Goal: Book appointment/travel/reservation

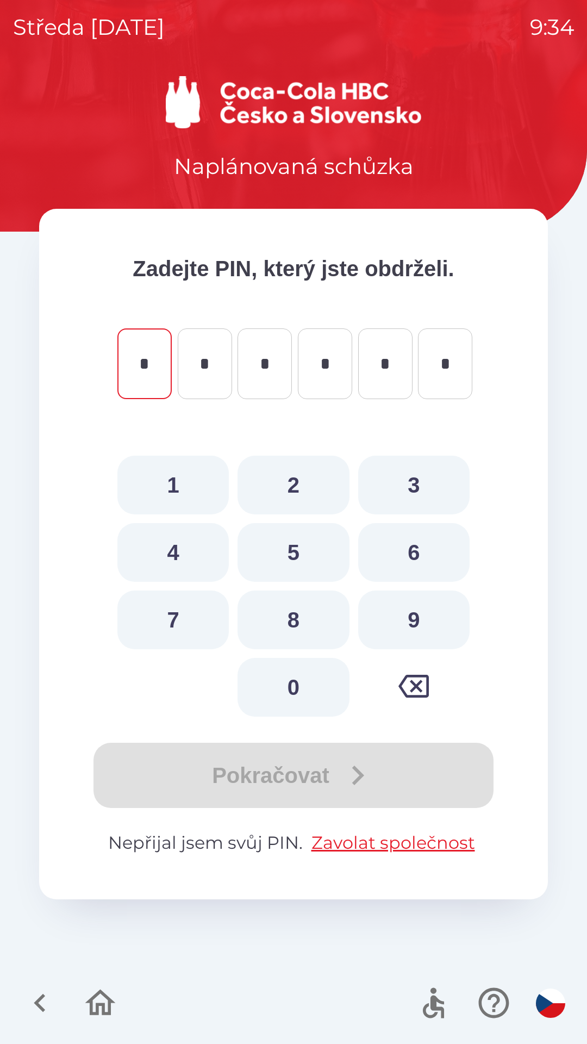
click at [390, 623] on button "9" at bounding box center [413, 620] width 111 height 59
type input "*"
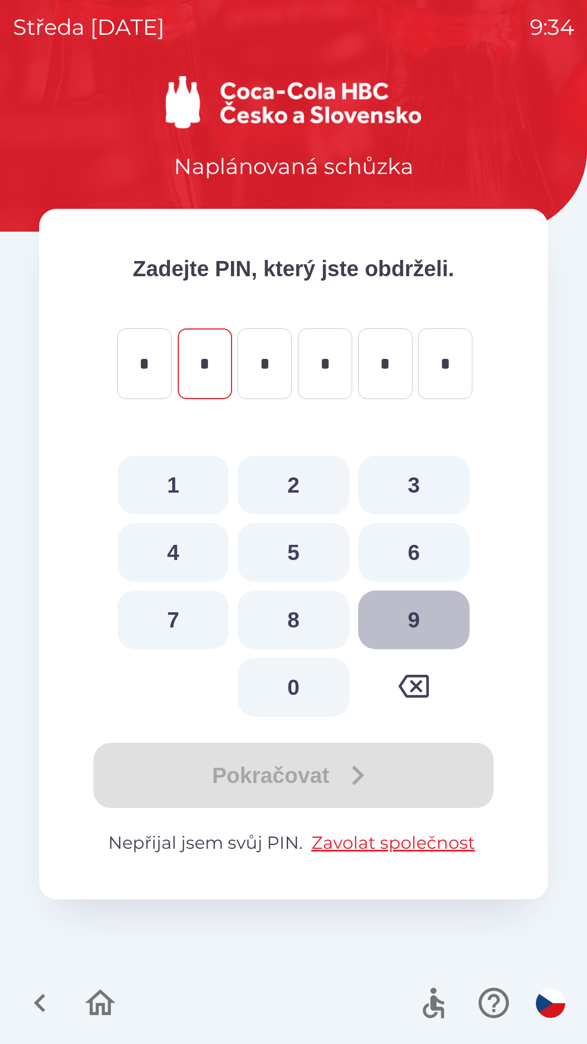
click at [397, 619] on button "9" at bounding box center [413, 620] width 111 height 59
type input "*"
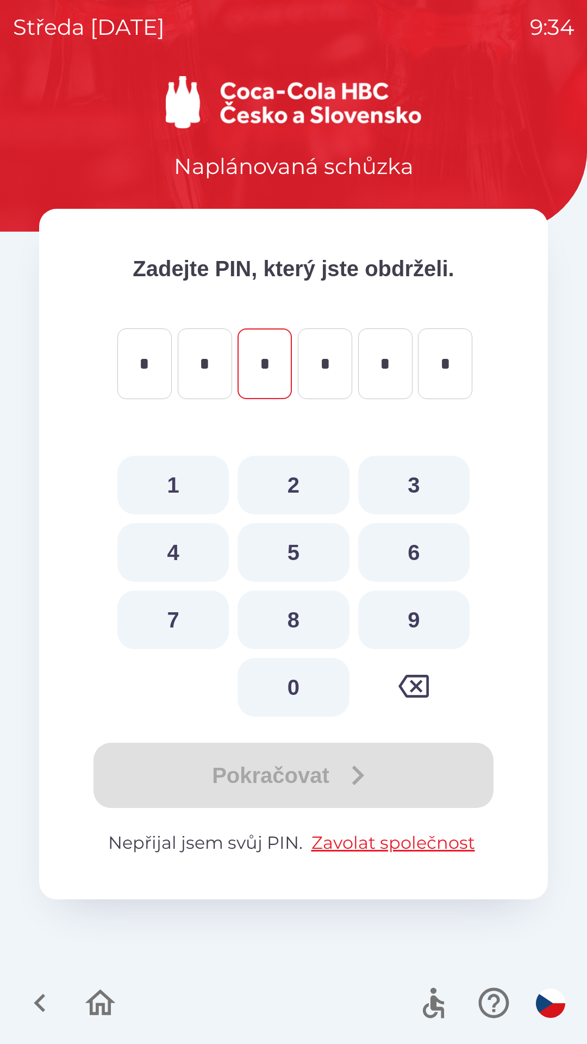
click at [295, 555] on button "5" at bounding box center [293, 552] width 111 height 59
type input "*"
click at [306, 613] on button "8" at bounding box center [293, 620] width 111 height 59
type input "*"
click at [175, 620] on button "7" at bounding box center [172, 620] width 111 height 59
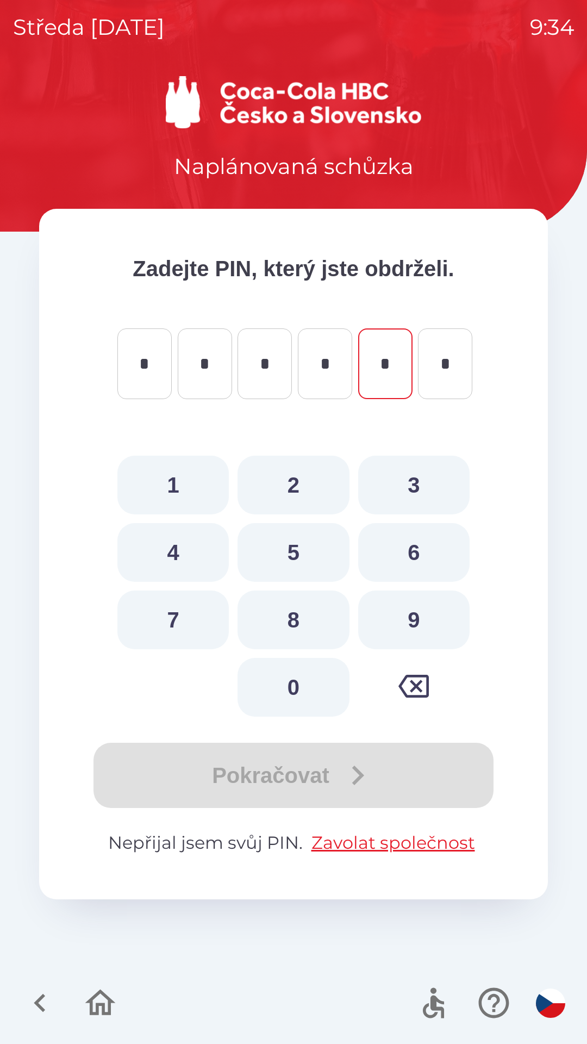
type input "*"
click at [276, 676] on button "0" at bounding box center [293, 687] width 111 height 59
type input "*"
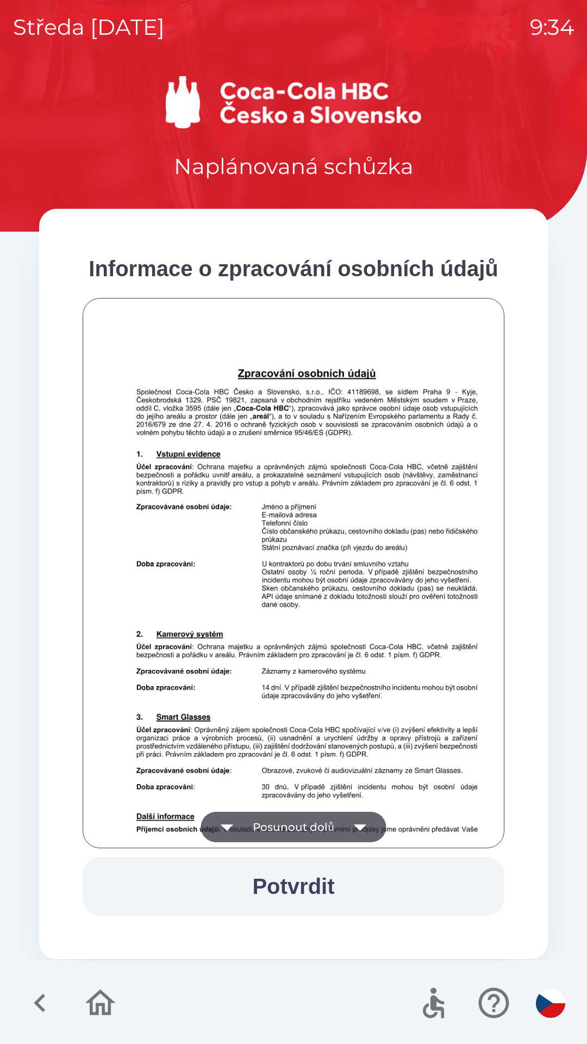
click at [537, 1019] on div at bounding box center [490, 1002] width 159 height 45
click at [552, 1001] on img "button" at bounding box center [550, 1003] width 29 height 29
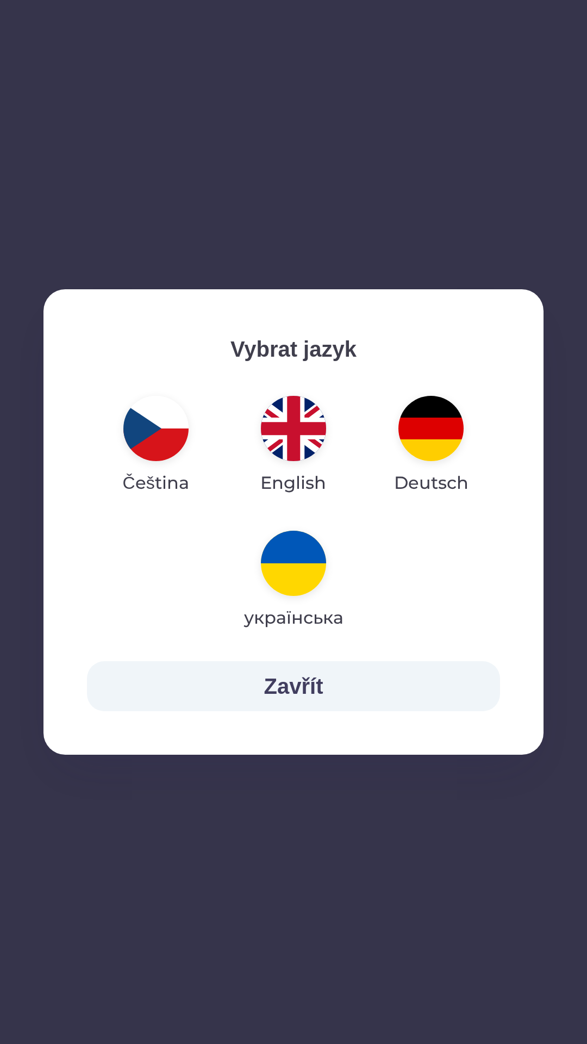
click at [294, 426] on img "button" at bounding box center [293, 428] width 65 height 65
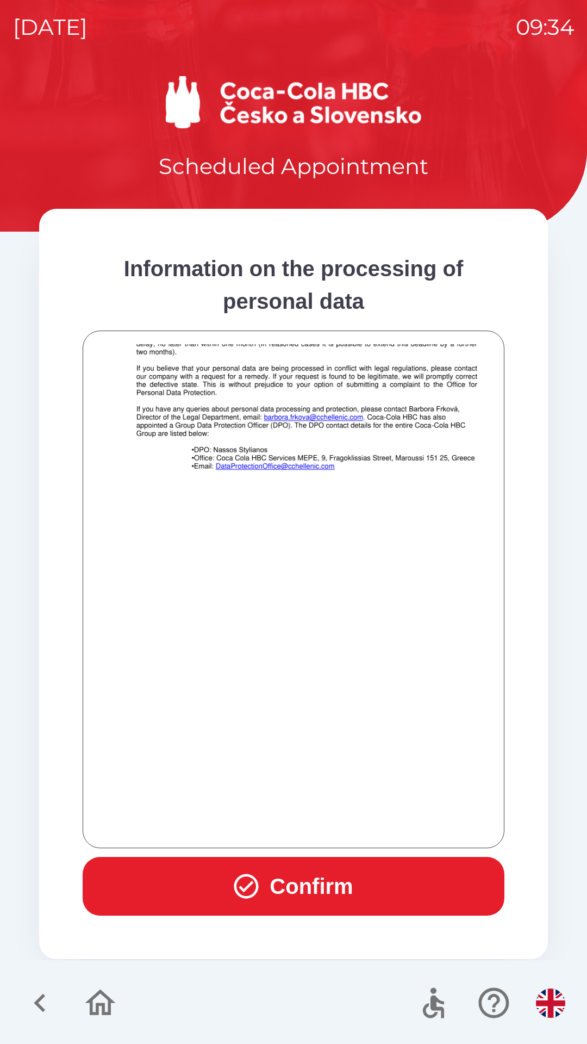
scroll to position [763, 0]
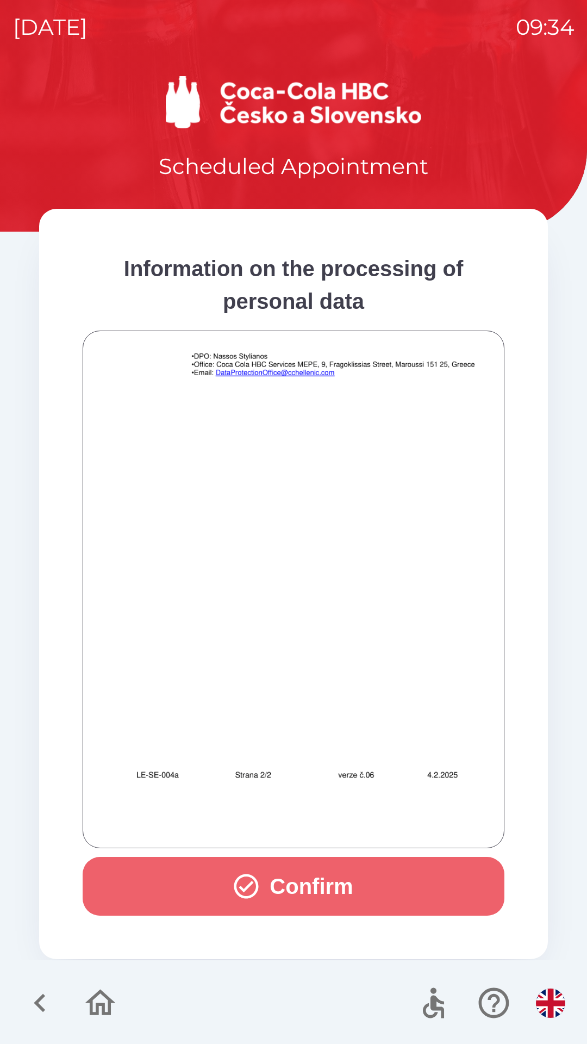
click at [297, 877] on button "Confirm" at bounding box center [294, 886] width 422 height 59
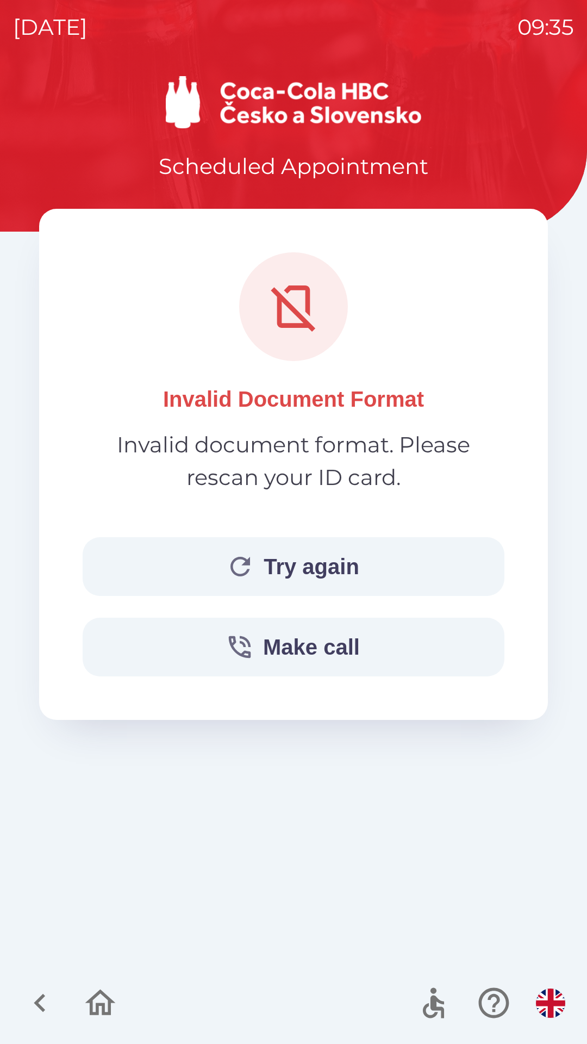
click at [305, 575] on button "Try again" at bounding box center [294, 566] width 422 height 59
click at [328, 578] on button "Try again" at bounding box center [294, 566] width 422 height 59
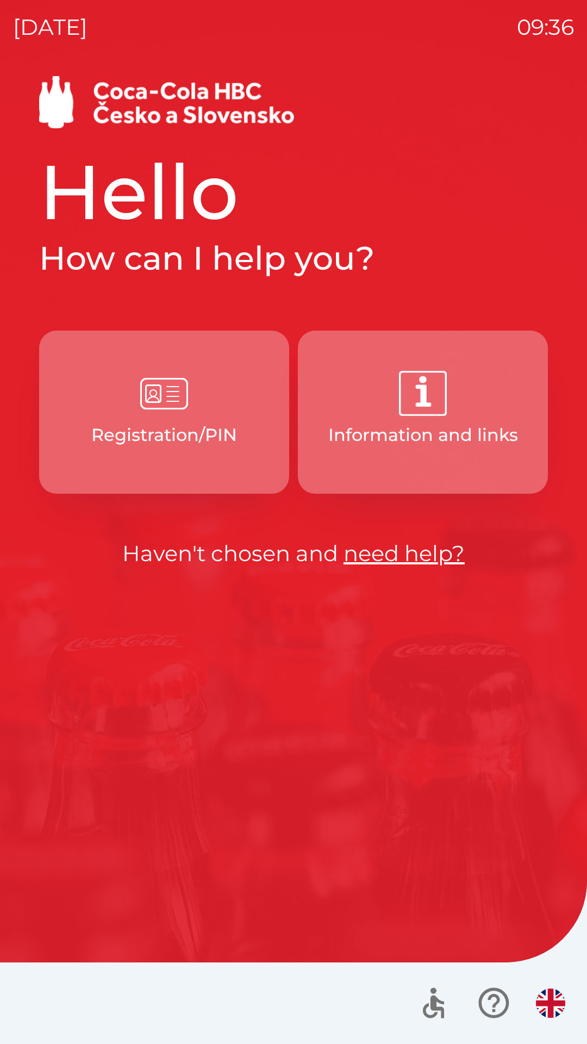
click at [165, 451] on button "Registration/PIN" at bounding box center [164, 412] width 250 height 163
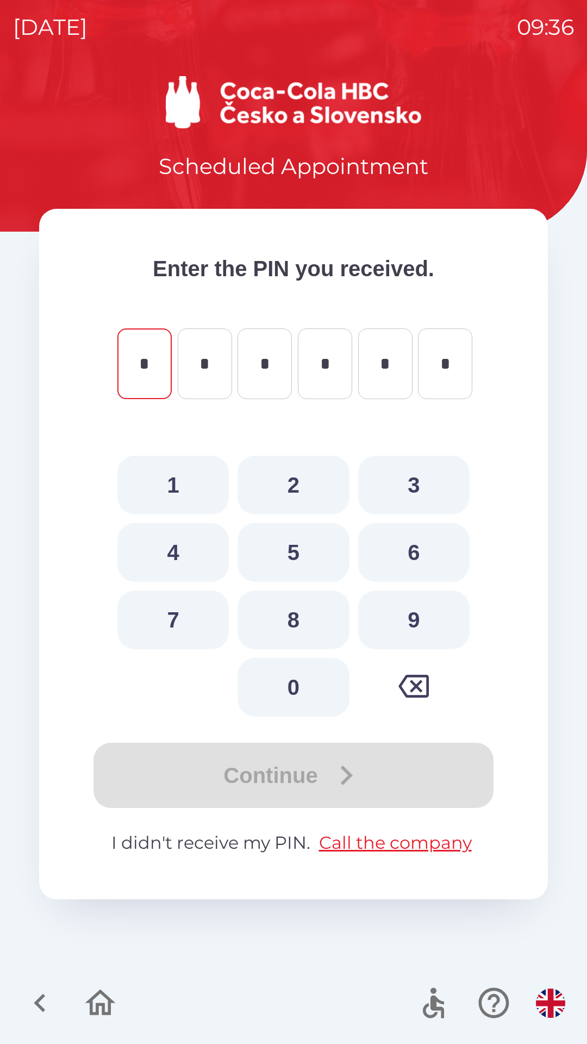
click at [417, 613] on button "9" at bounding box center [413, 620] width 111 height 59
type input "*"
click at [399, 618] on button "9" at bounding box center [413, 620] width 111 height 59
type input "*"
click at [287, 556] on button "5" at bounding box center [293, 552] width 111 height 59
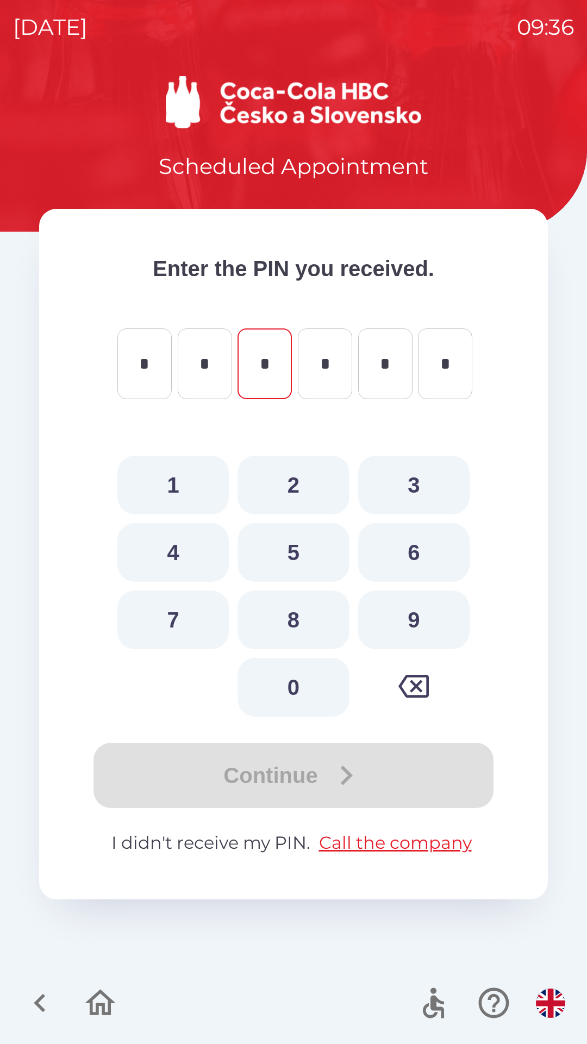
type input "*"
click at [297, 619] on button "8" at bounding box center [293, 620] width 111 height 59
type input "*"
click at [178, 624] on button "7" at bounding box center [172, 620] width 111 height 59
type input "*"
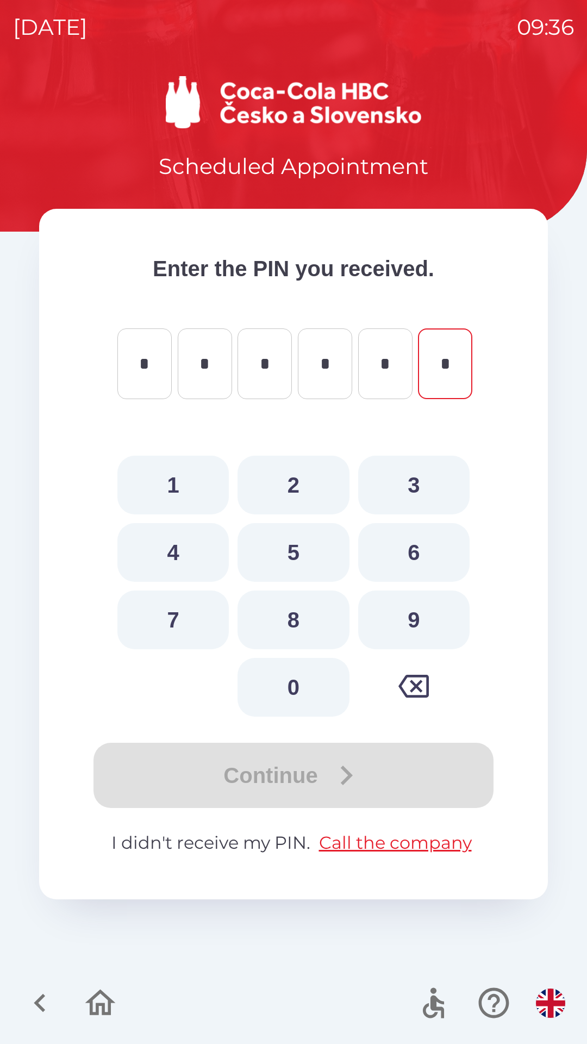
click at [287, 685] on button "0" at bounding box center [293, 687] width 111 height 59
type input "*"
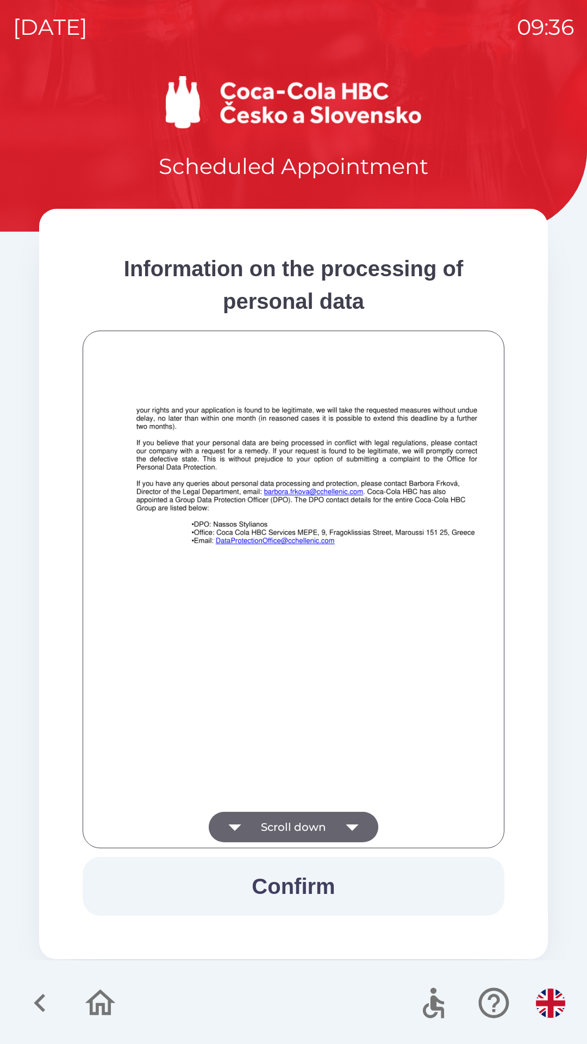
scroll to position [763, 0]
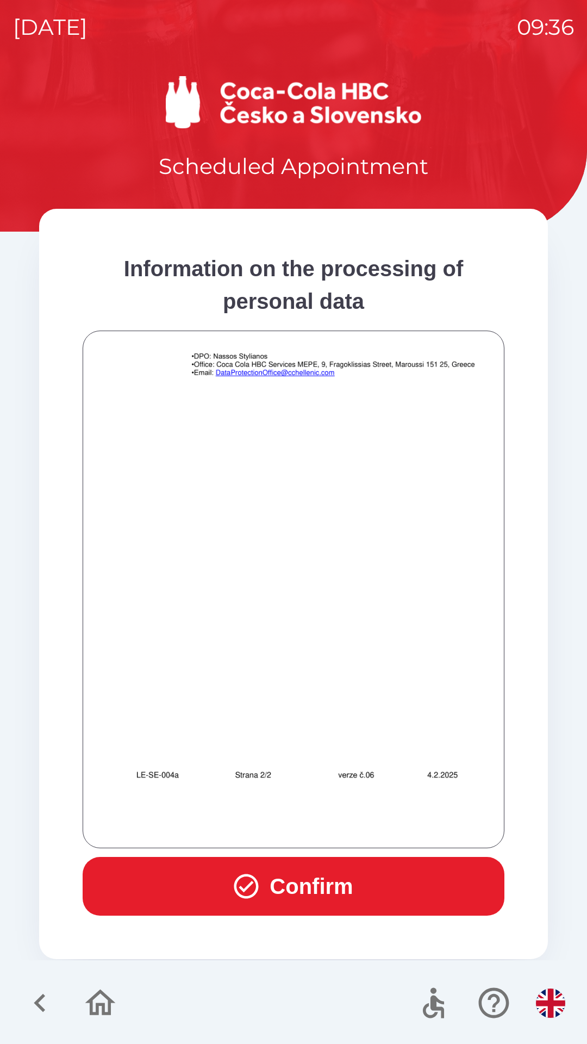
click at [253, 889] on icon "button" at bounding box center [246, 886] width 24 height 24
